Goal: Task Accomplishment & Management: Manage account settings

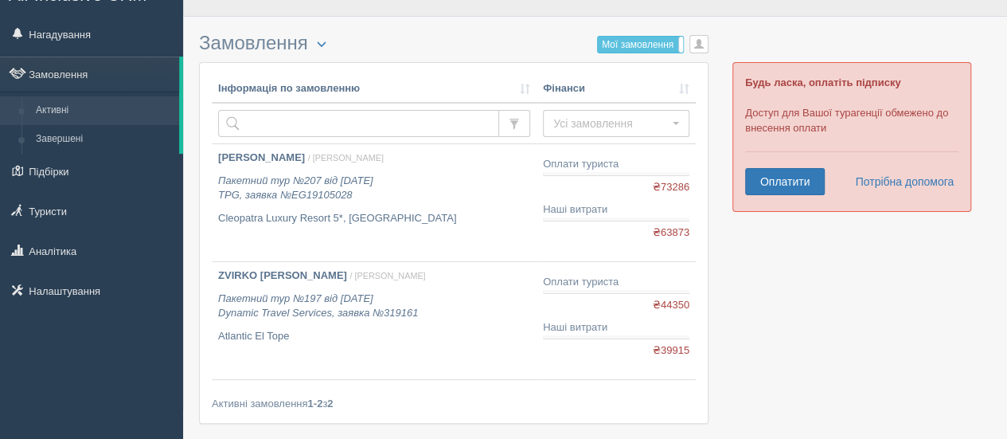
scroll to position [32, 0]
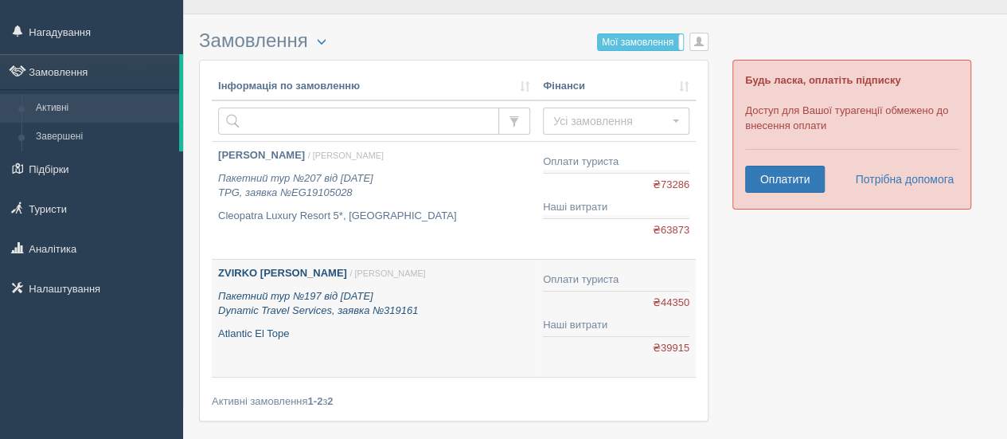
click at [448, 314] on p "Пакетний тур №197 від 06.08.2025 Dynamic Travel Services, заявка №319161" at bounding box center [374, 303] width 312 height 29
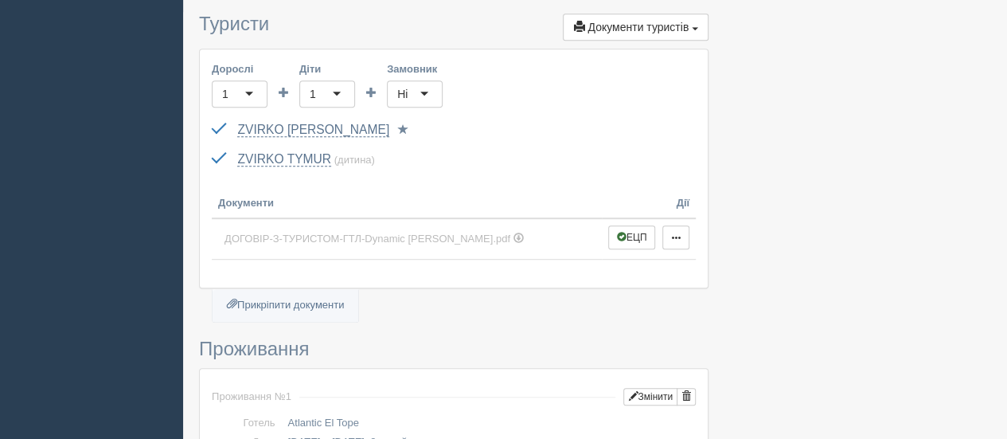
scroll to position [446, 0]
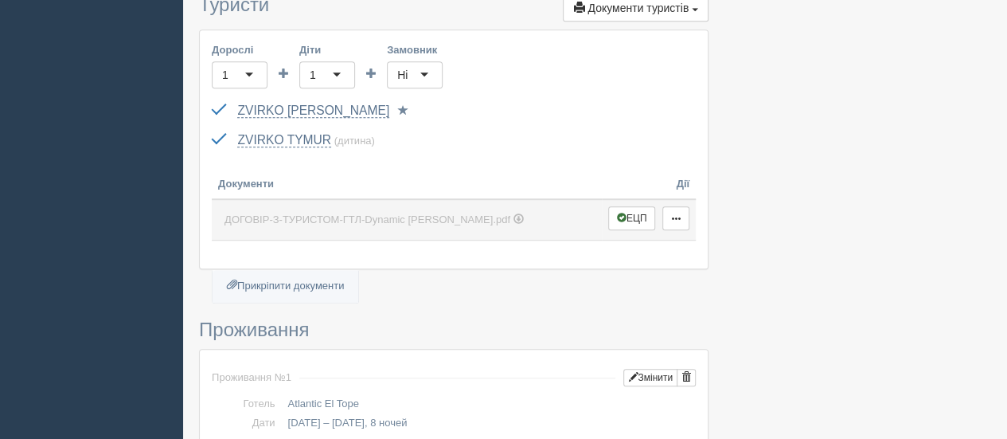
click at [474, 213] on span "ДОГОВІР-З-ТУРИСТОМ-ГТЛ-Dynamic Звірко Світлана.pdf" at bounding box center [368, 219] width 286 height 12
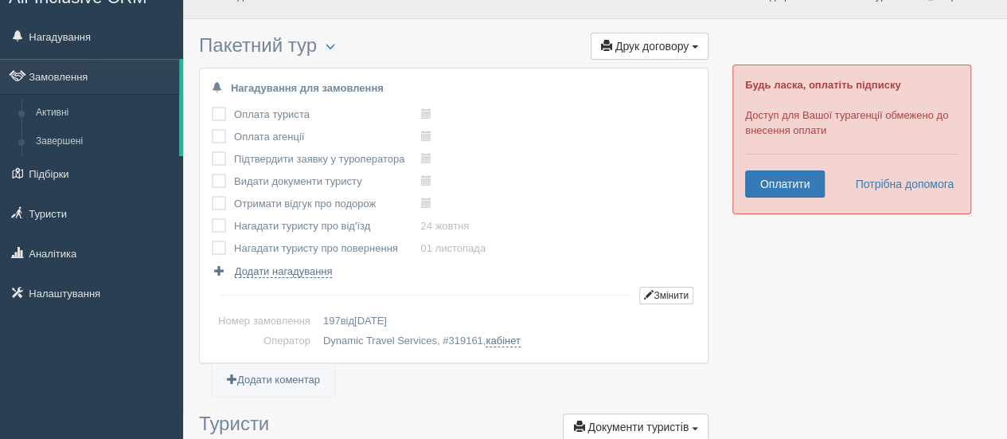
scroll to position [32, 0]
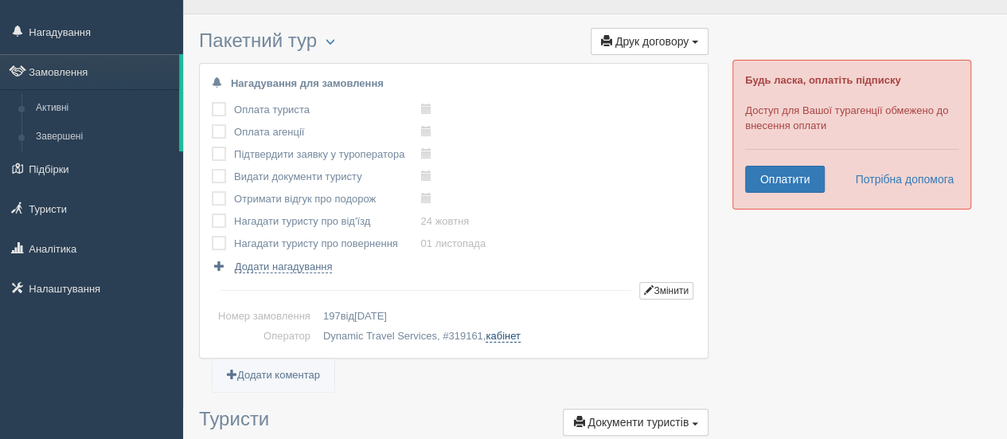
click at [511, 333] on link "кабінет" at bounding box center [503, 336] width 34 height 13
click at [76, 103] on link "Активні" at bounding box center [104, 108] width 150 height 29
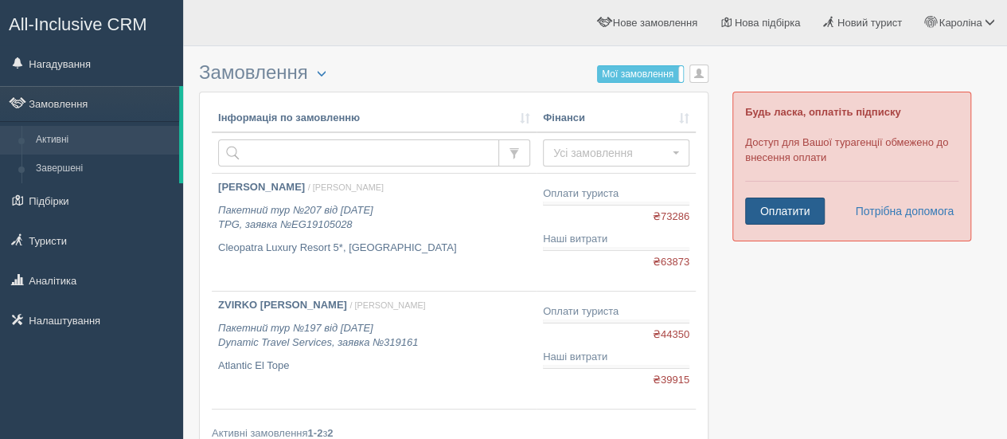
click at [768, 217] on link "Оплатити" at bounding box center [785, 210] width 80 height 27
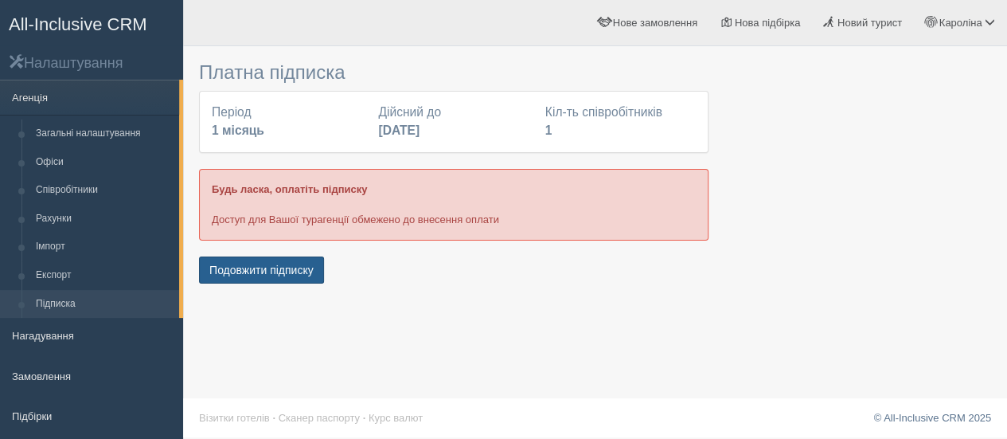
click at [289, 271] on button "Подовжити підписку" at bounding box center [261, 269] width 125 height 27
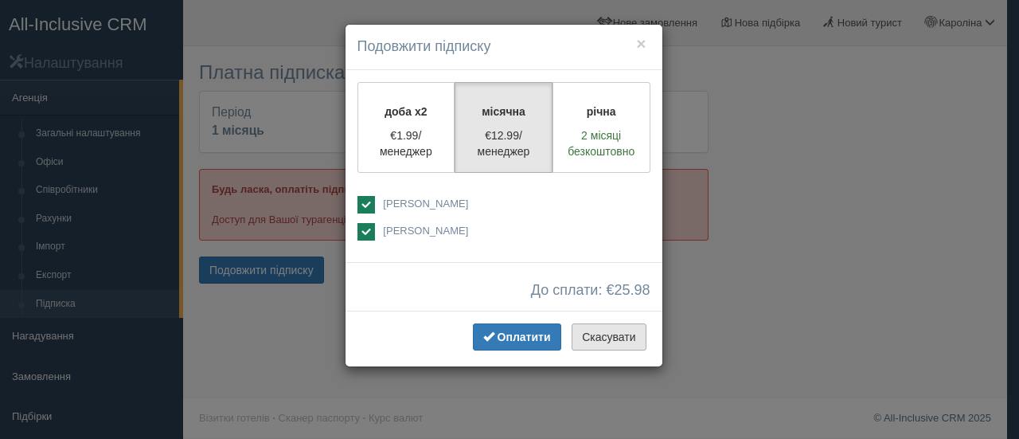
click at [597, 338] on button "Скасувати" at bounding box center [609, 336] width 74 height 27
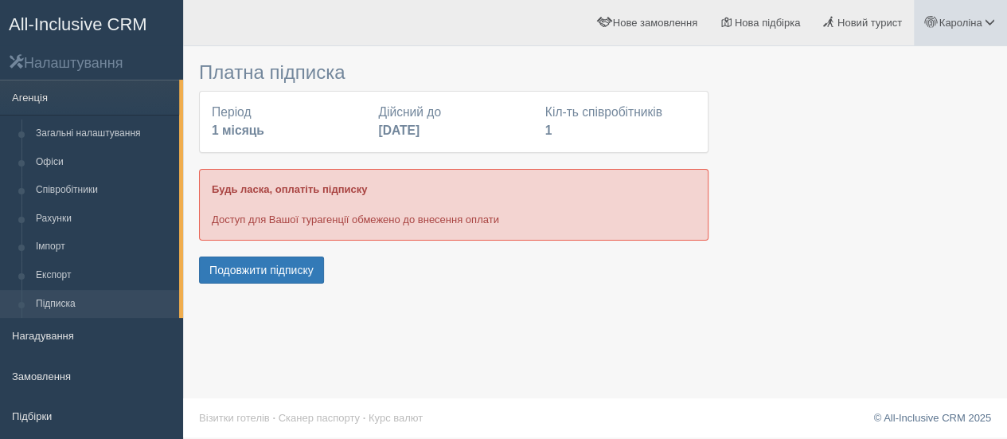
click at [947, 28] on span "Кароліна" at bounding box center [960, 23] width 43 height 12
click at [866, 73] on span "Мій профіль" at bounding box center [894, 70] width 59 height 12
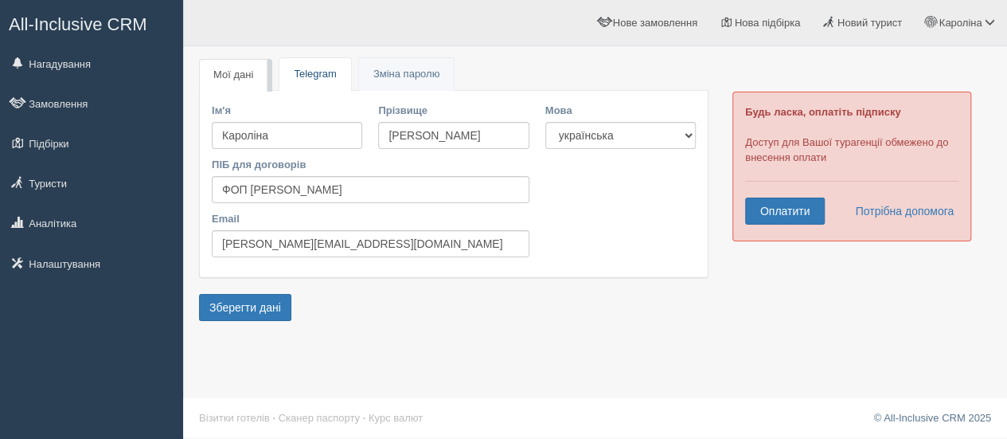
click at [314, 71] on link "Telegram" at bounding box center [314, 74] width 71 height 33
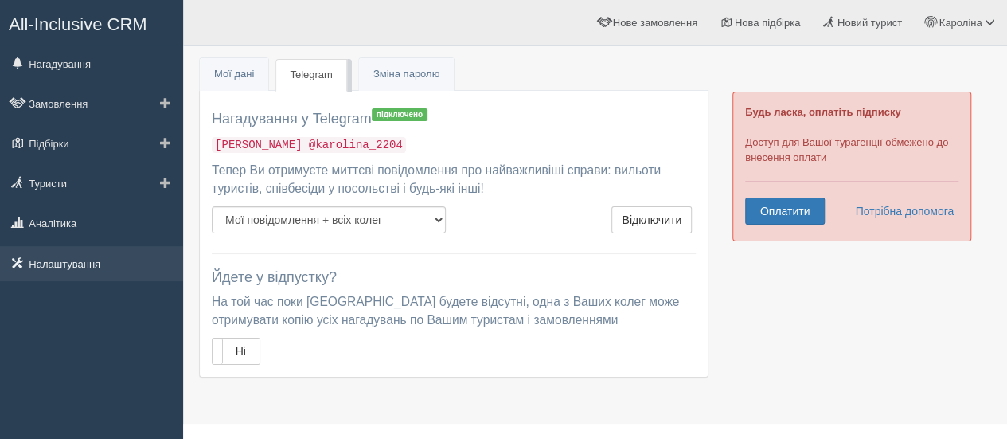
click at [71, 262] on link "Налаштування" at bounding box center [91, 263] width 183 height 35
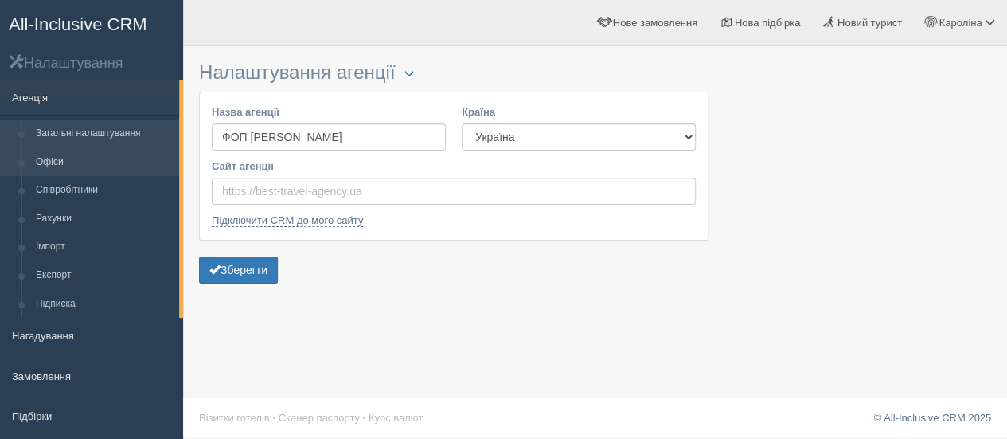
click at [67, 165] on link "Офіси" at bounding box center [104, 162] width 150 height 29
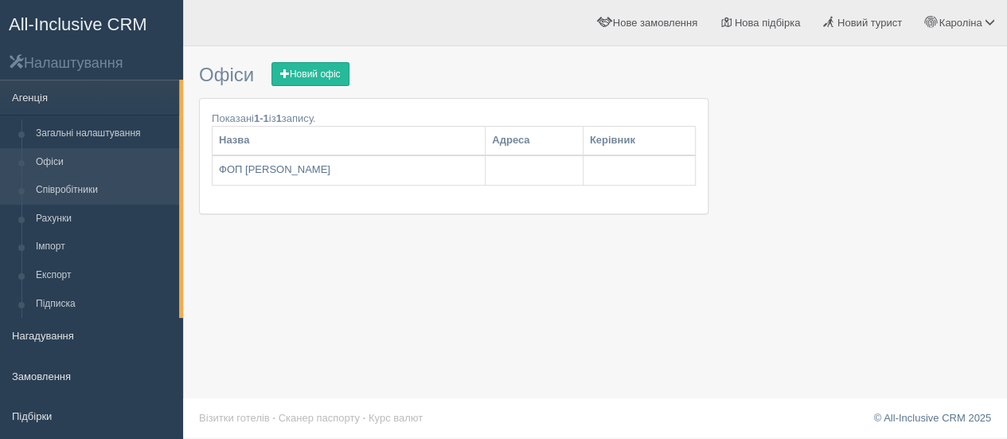
click at [67, 191] on link "Співробітники" at bounding box center [104, 190] width 150 height 29
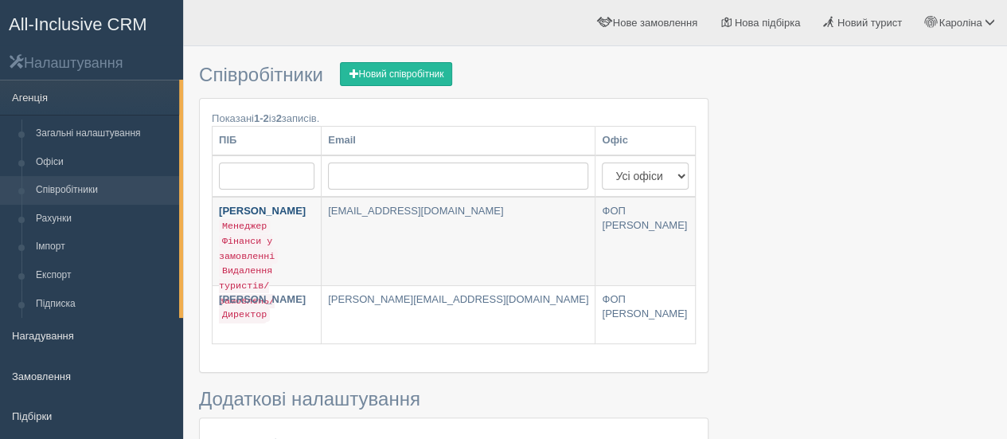
click at [321, 225] on link "[PERSON_NAME] Менеджер Фінанси у замовленні Видалення туристів/замовлень/підбір…" at bounding box center [267, 241] width 108 height 88
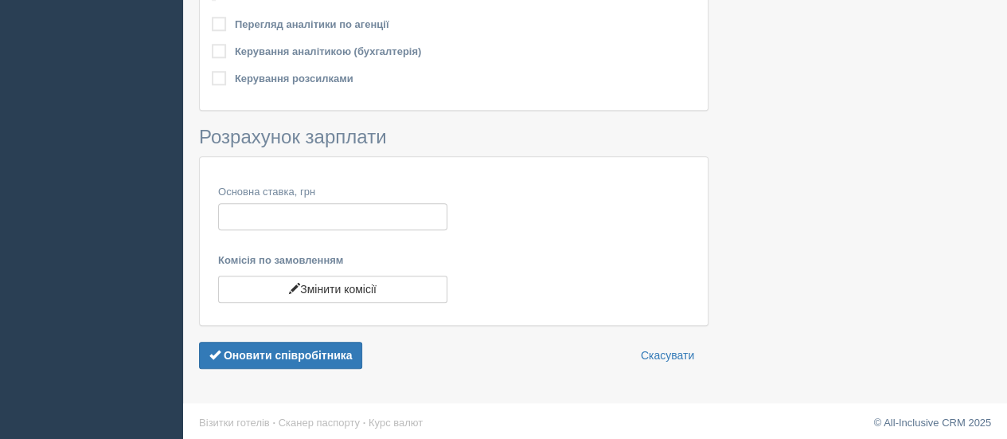
scroll to position [754, 0]
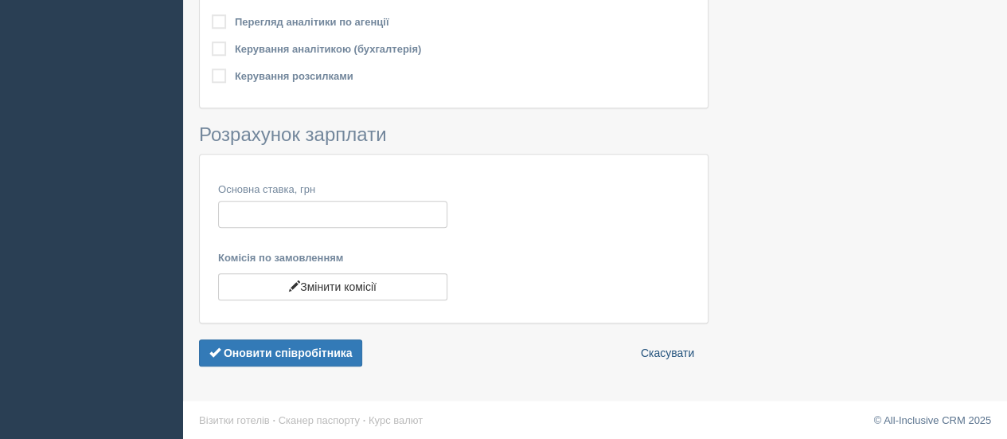
click at [661, 348] on link "Скасувати" at bounding box center [668, 352] width 74 height 27
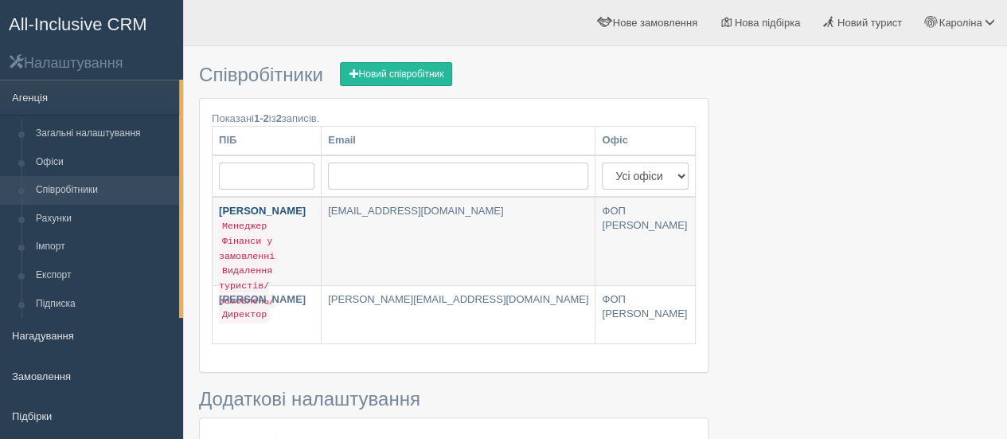
drag, startPoint x: 353, startPoint y: 208, endPoint x: 330, endPoint y: 209, distance: 23.1
click at [321, 209] on link "Вікторія Шевченко Менеджер Фінанси у замовленні Видалення туристів/замовлень/пі…" at bounding box center [267, 241] width 108 height 88
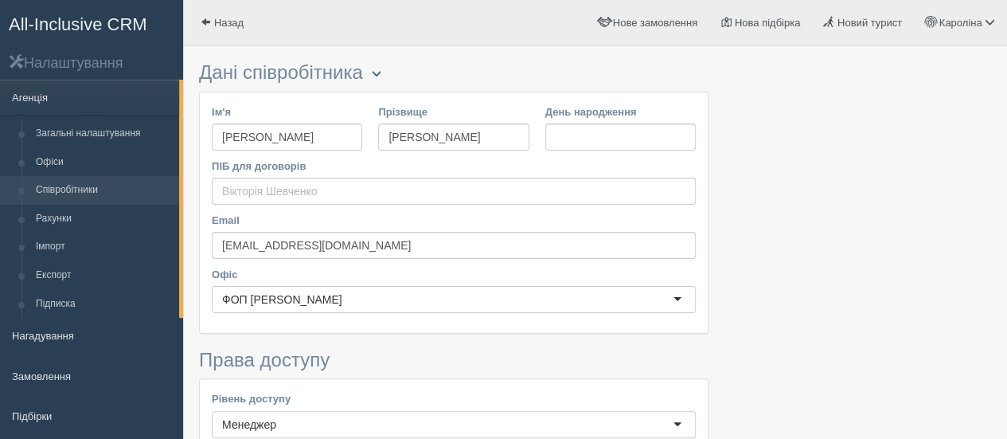
click at [381, 71] on span "button" at bounding box center [377, 73] width 10 height 10
click at [405, 97] on link "Видалити" at bounding box center [427, 99] width 126 height 26
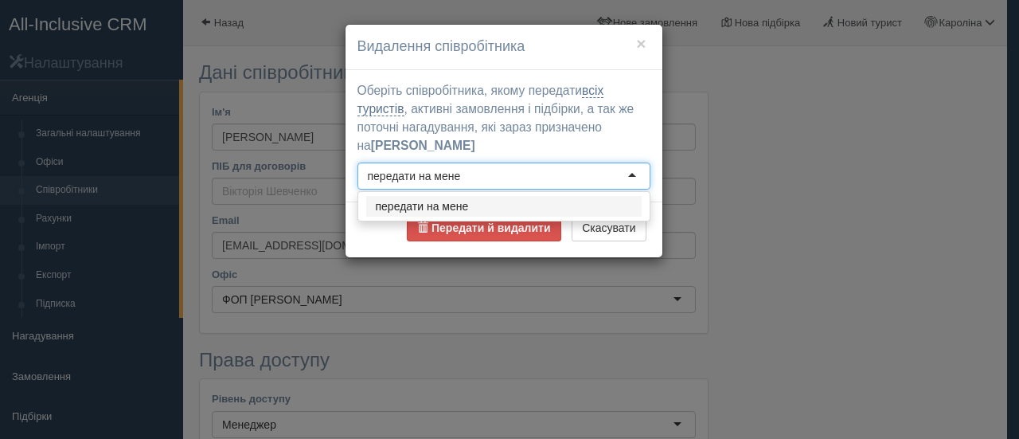
click at [498, 179] on div "передати на мене" at bounding box center [503, 175] width 293 height 27
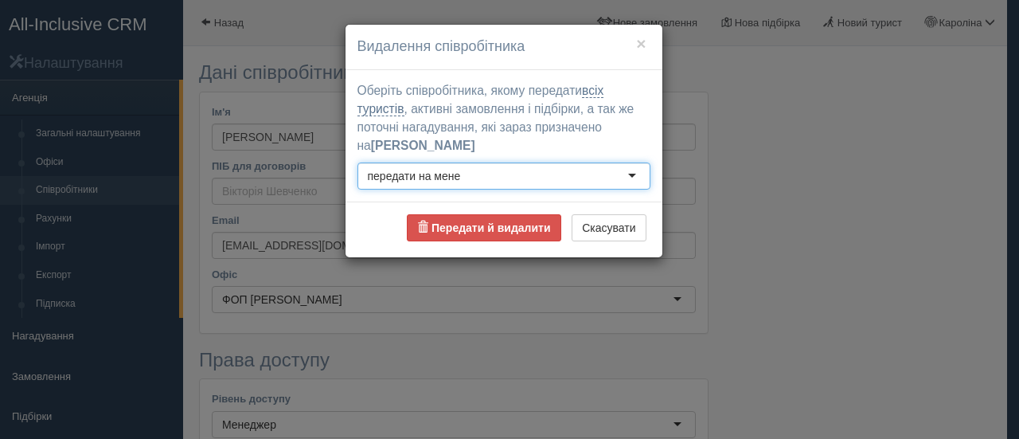
click at [498, 179] on div "передати на мене" at bounding box center [503, 175] width 293 height 27
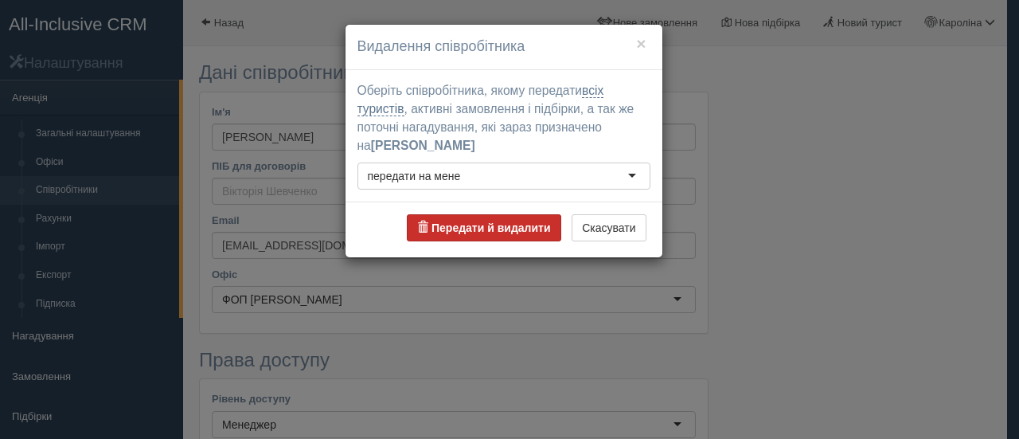
click at [511, 226] on b "Передати й видалити" at bounding box center [491, 227] width 119 height 13
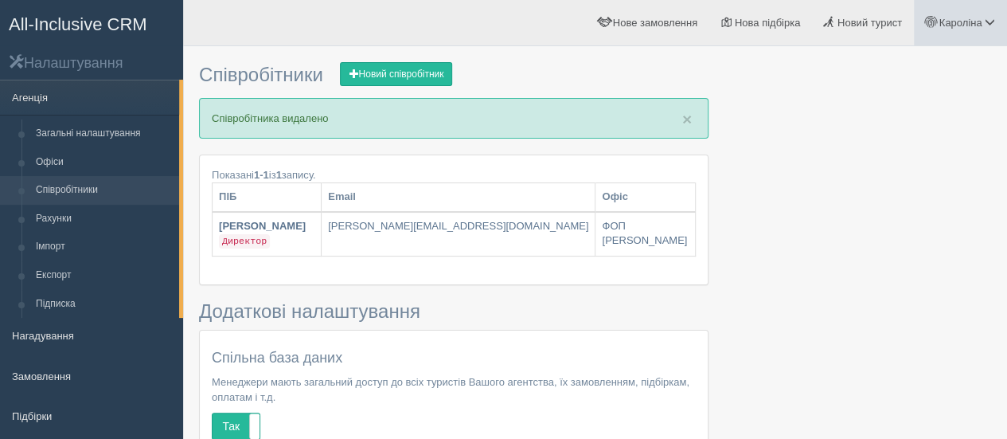
click at [966, 17] on span "Кароліна" at bounding box center [960, 23] width 43 height 12
click at [889, 63] on link "Мій профіль" at bounding box center [920, 71] width 174 height 34
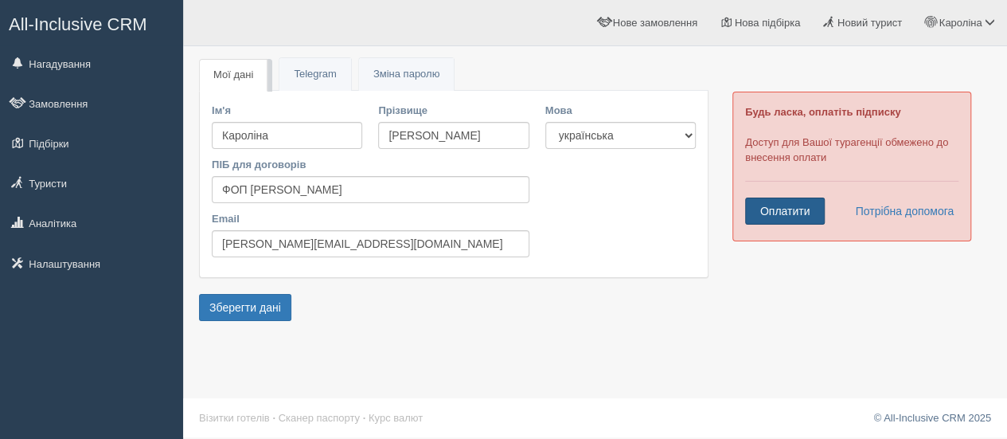
click at [787, 215] on link "Оплатити" at bounding box center [785, 210] width 80 height 27
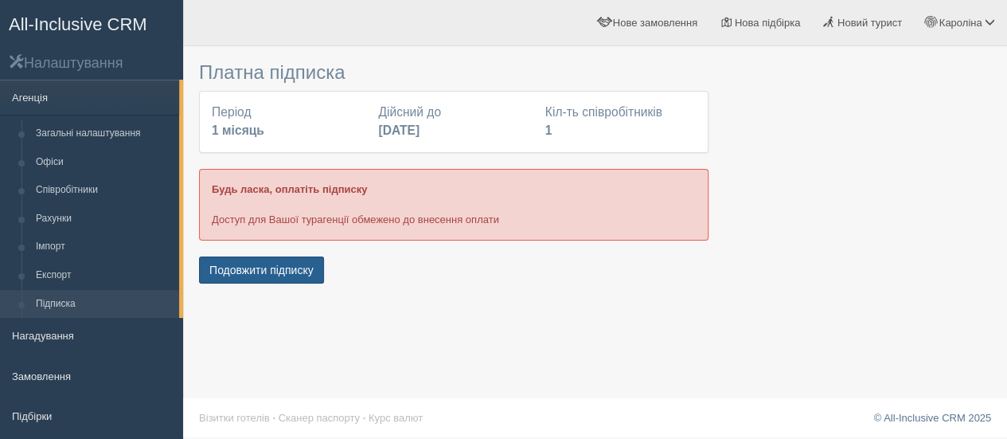
click at [239, 276] on button "Подовжити підписку" at bounding box center [261, 269] width 125 height 27
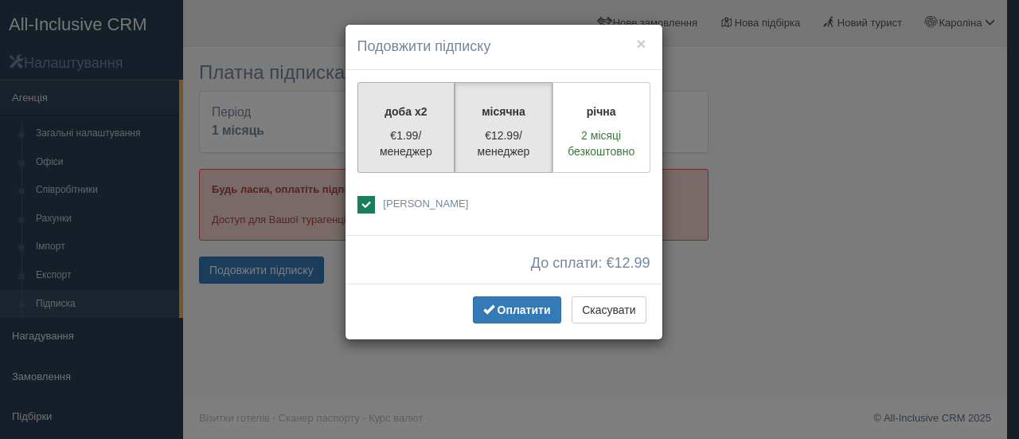
click at [403, 152] on p "€1.99/менеджер" at bounding box center [406, 143] width 77 height 32
radio input "true"
click at [529, 131] on p "€12.99/менеджер" at bounding box center [503, 143] width 77 height 32
radio input "true"
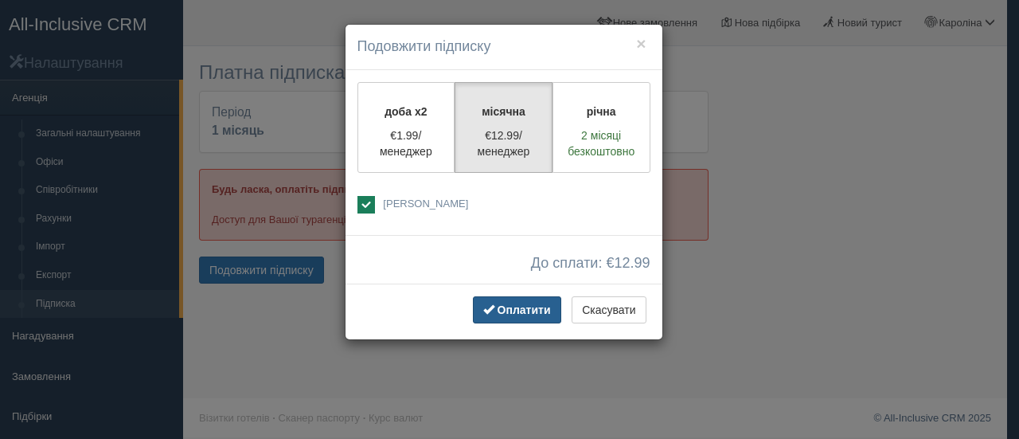
click at [502, 305] on span "Оплатити" at bounding box center [524, 309] width 53 height 13
